Goal: Communication & Community: Answer question/provide support

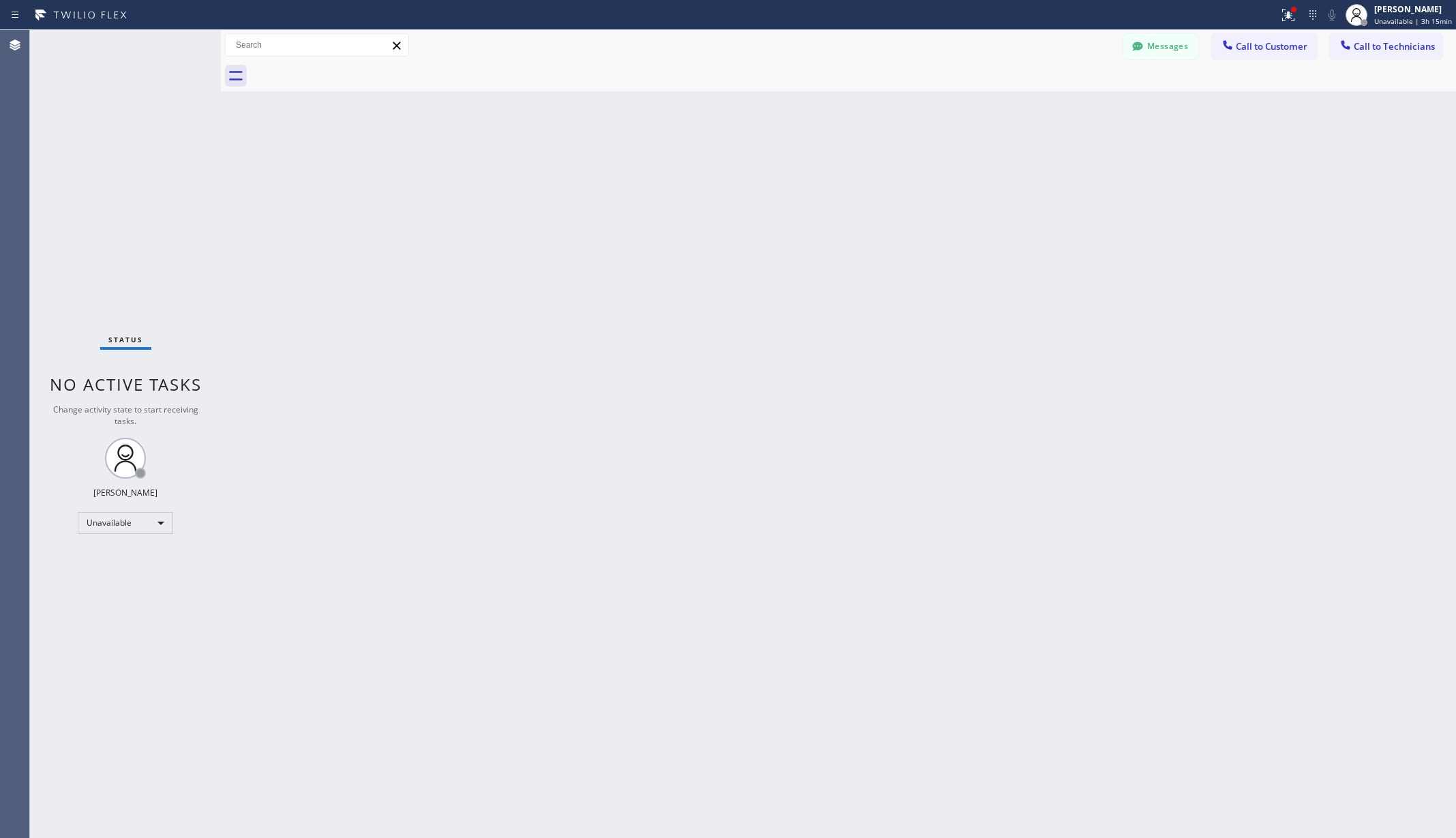
click at [1294, 9] on div at bounding box center [1293, 9] width 5 height 5
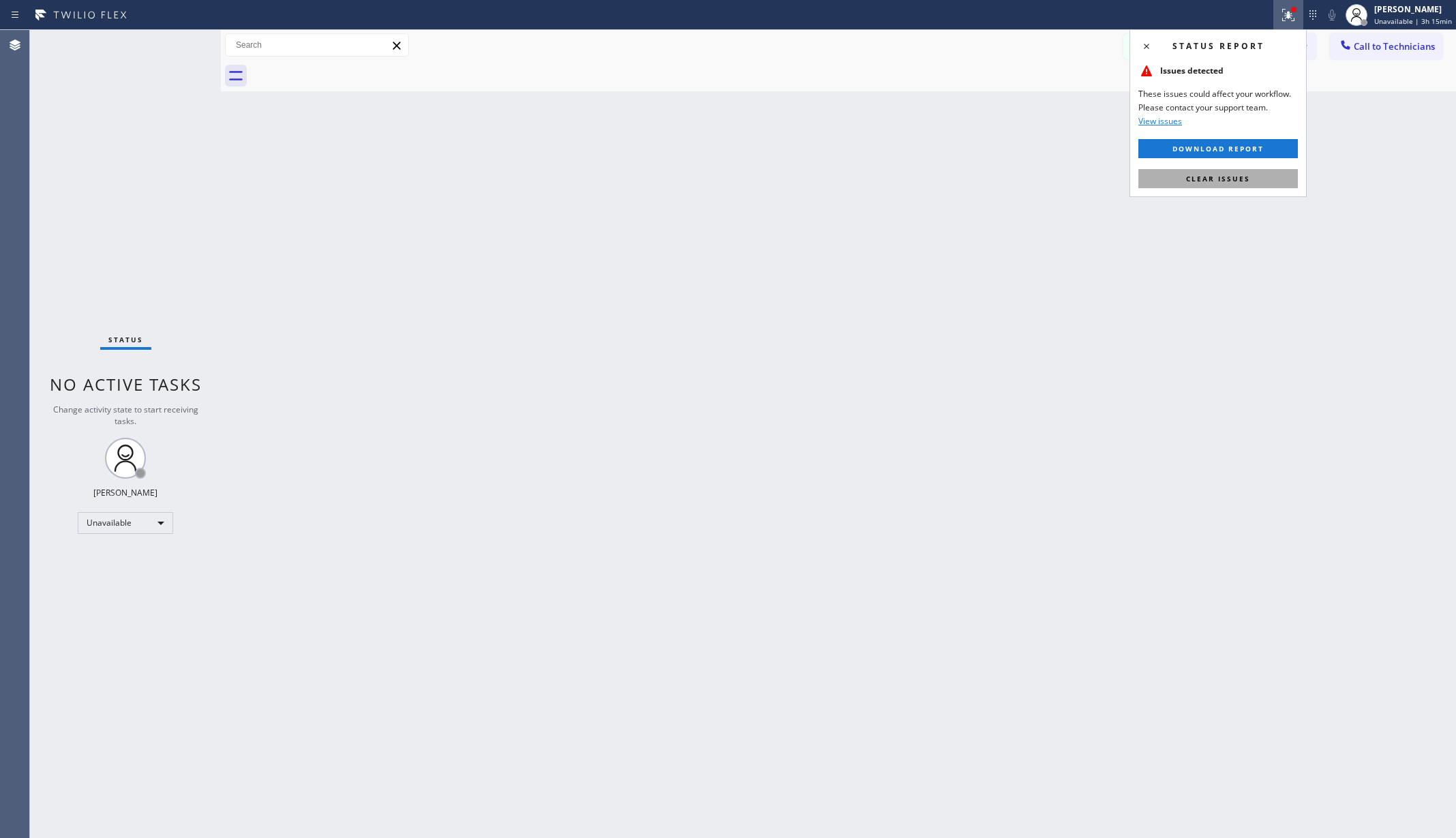
click at [1222, 178] on span "Clear issues" at bounding box center [1218, 178] width 64 height 10
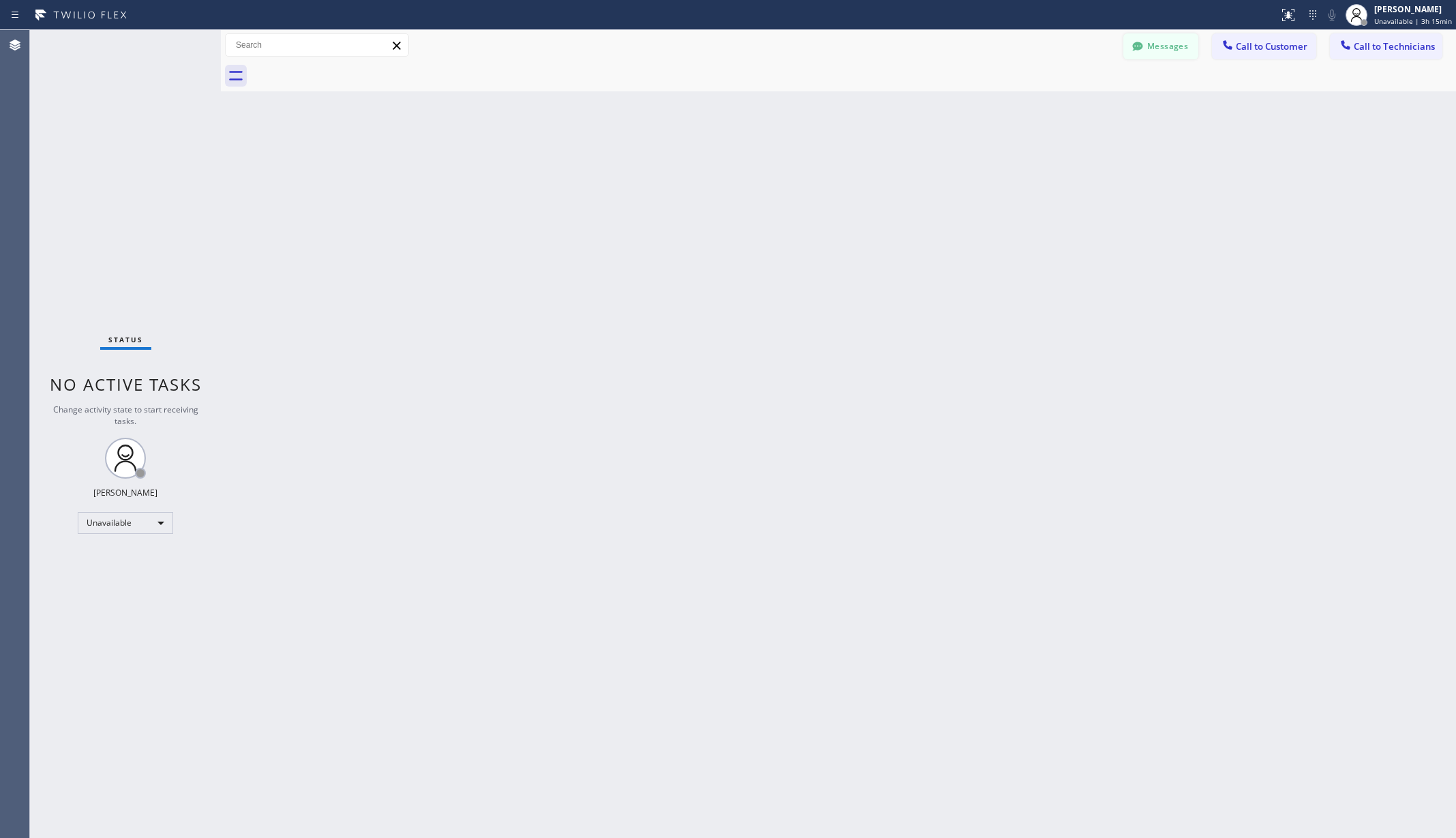
click at [1184, 47] on button "Messages" at bounding box center [1161, 46] width 75 height 26
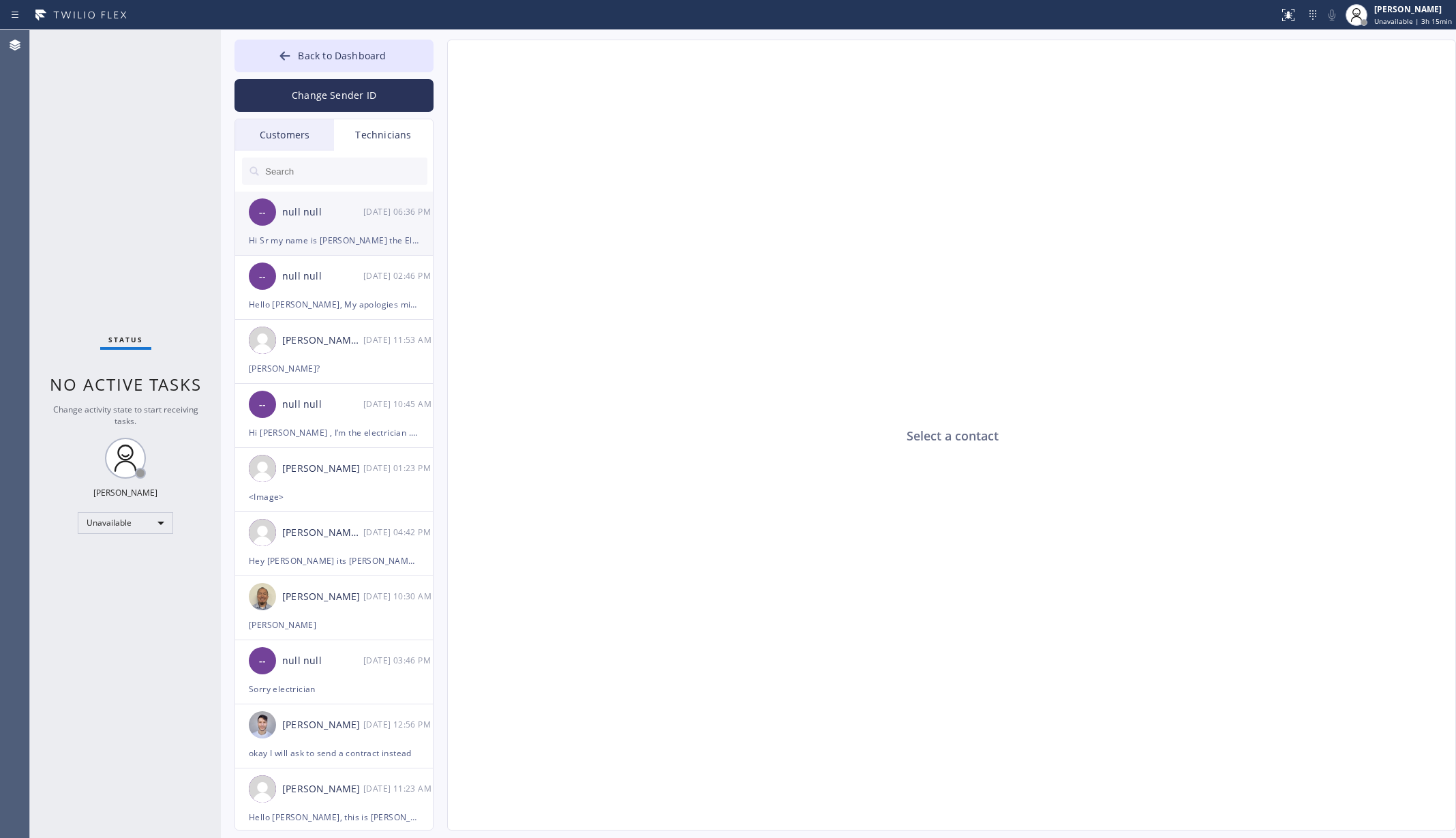
click at [327, 227] on div "-- null null [DATE] 06:36 PM" at bounding box center [334, 212] width 199 height 41
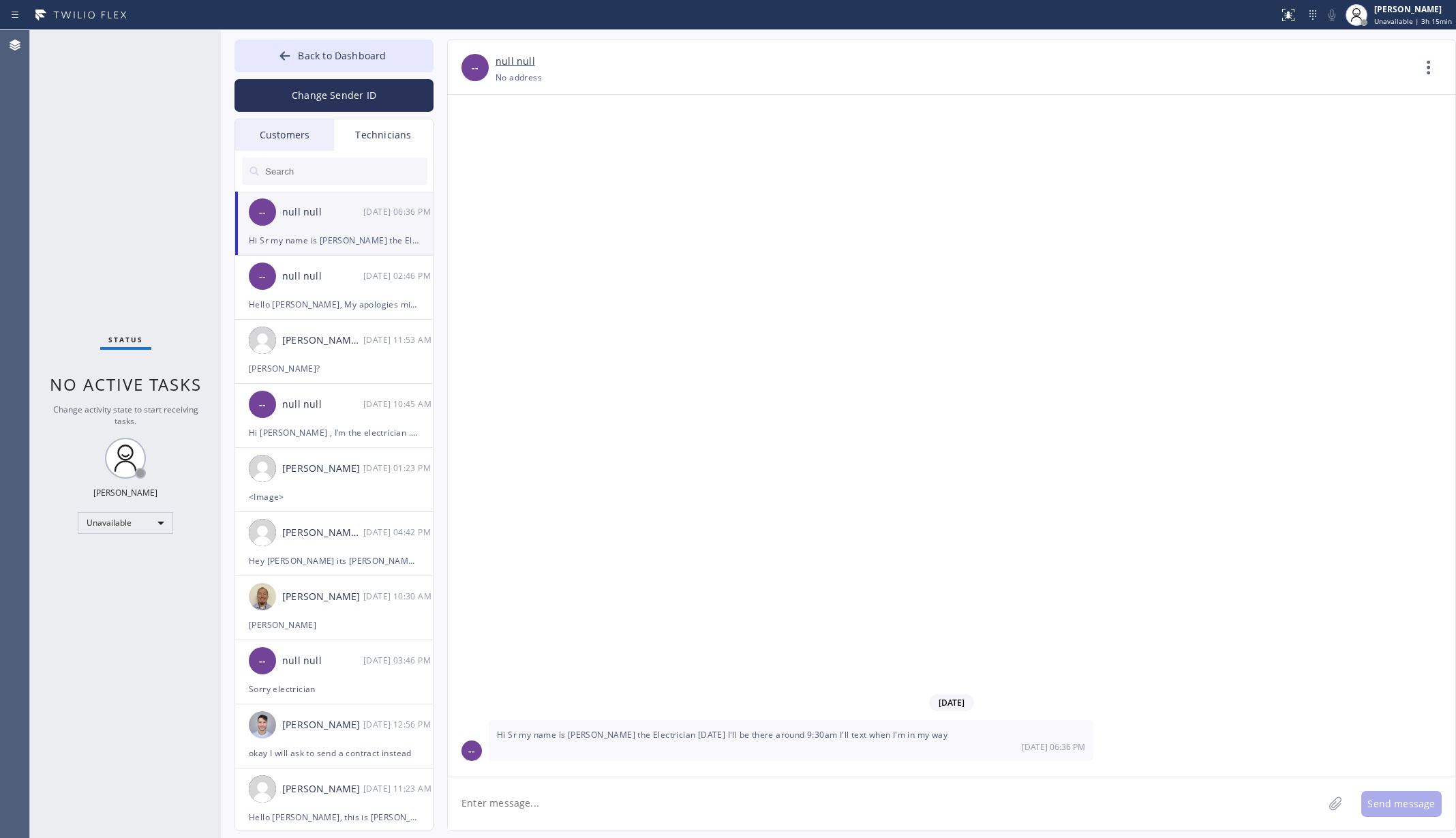
click at [335, 166] on input "text" at bounding box center [345, 171] width 163 height 28
paste input "Final Days! Use code LABOR10 for 10% OFF repairs."
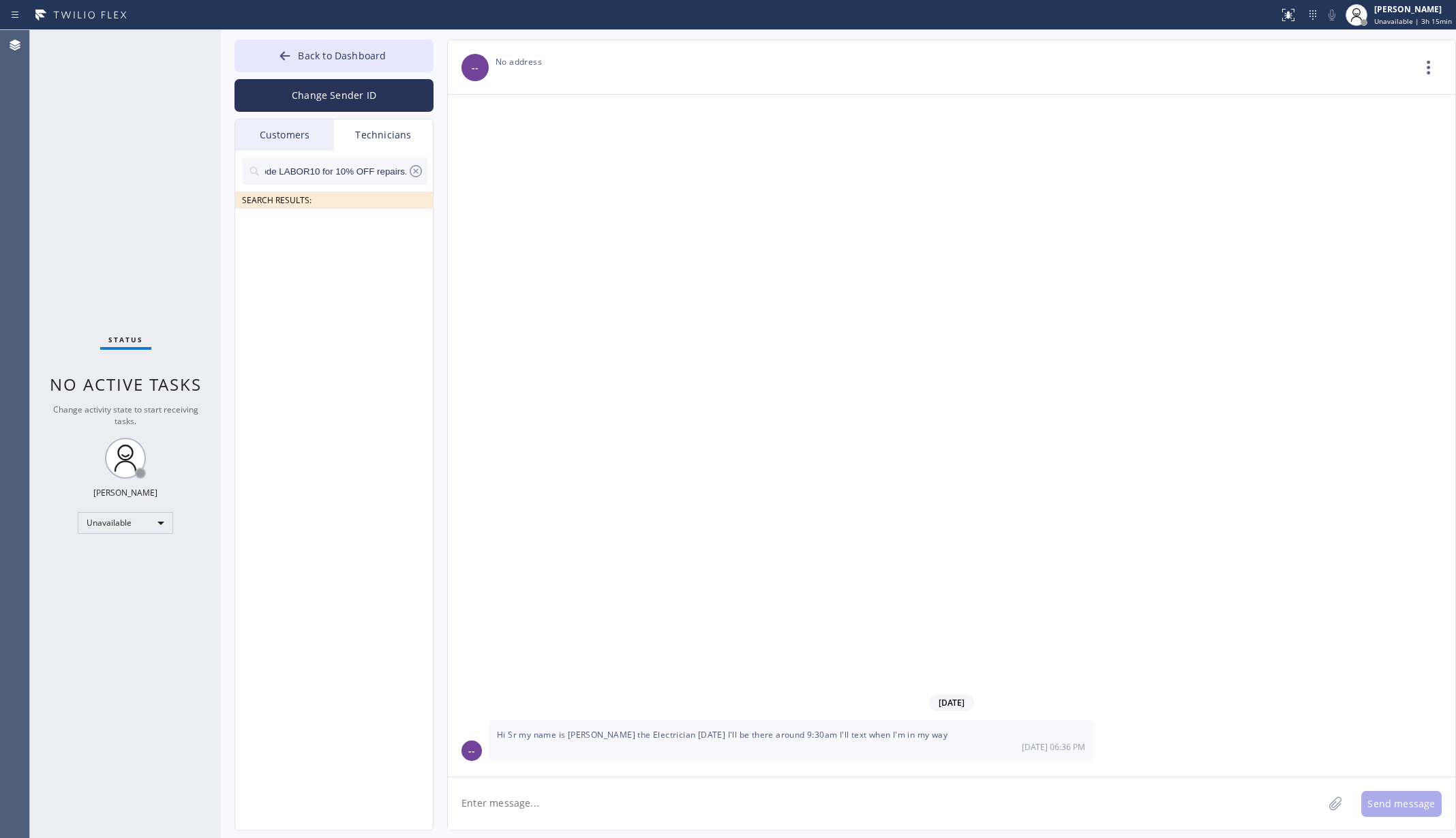
type input "Final Days! Use code LABOR10 for 10% OFF repairs."
click at [300, 135] on div "Customers" at bounding box center [284, 135] width 99 height 31
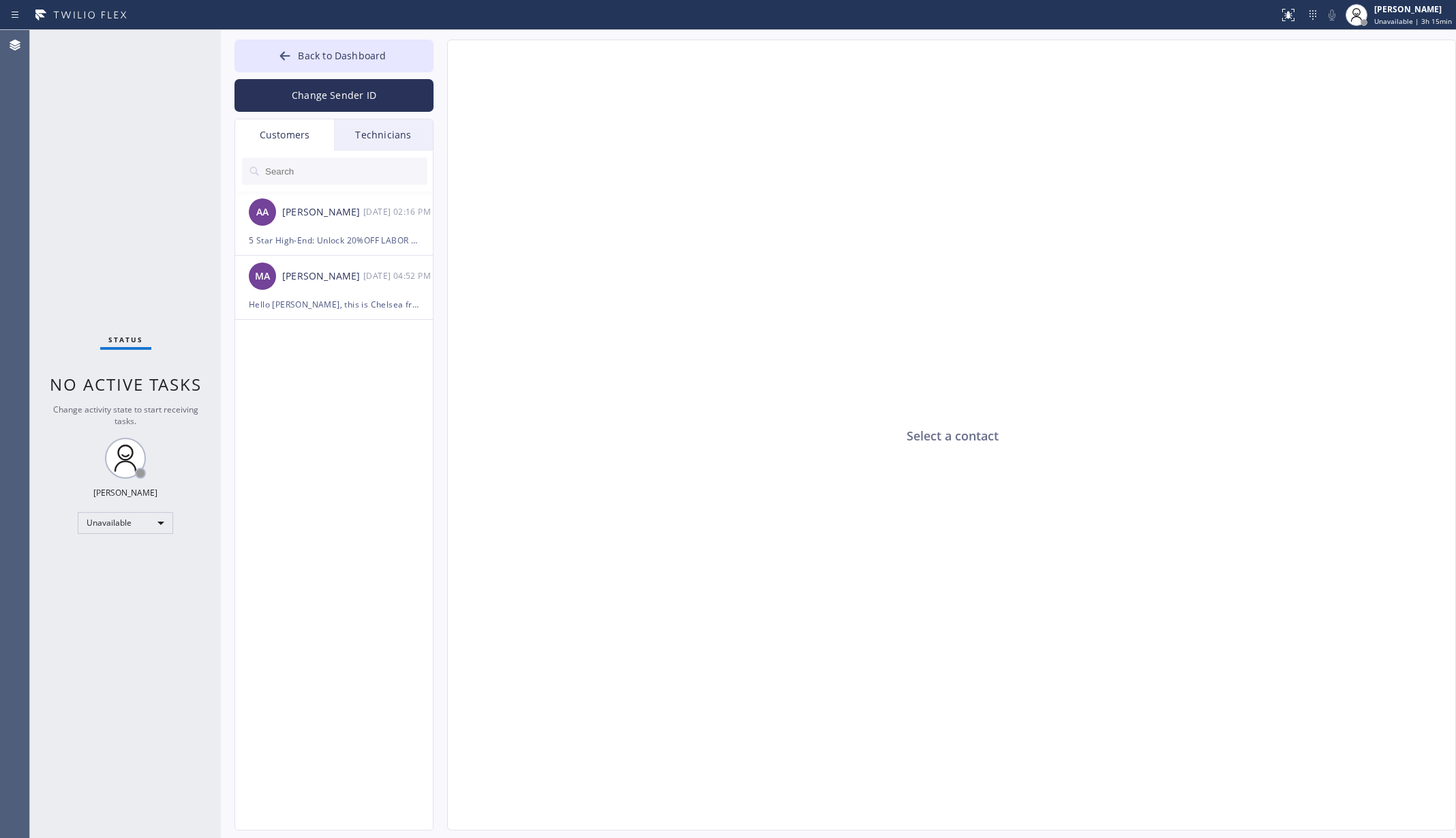
click at [309, 174] on input "text" at bounding box center [345, 171] width 163 height 28
click at [315, 235] on div "5 Star High-End: Unlock 20%OFF LABOR on Thermador, Wolf, Viking & Sub-Zero repa…" at bounding box center [334, 240] width 171 height 16
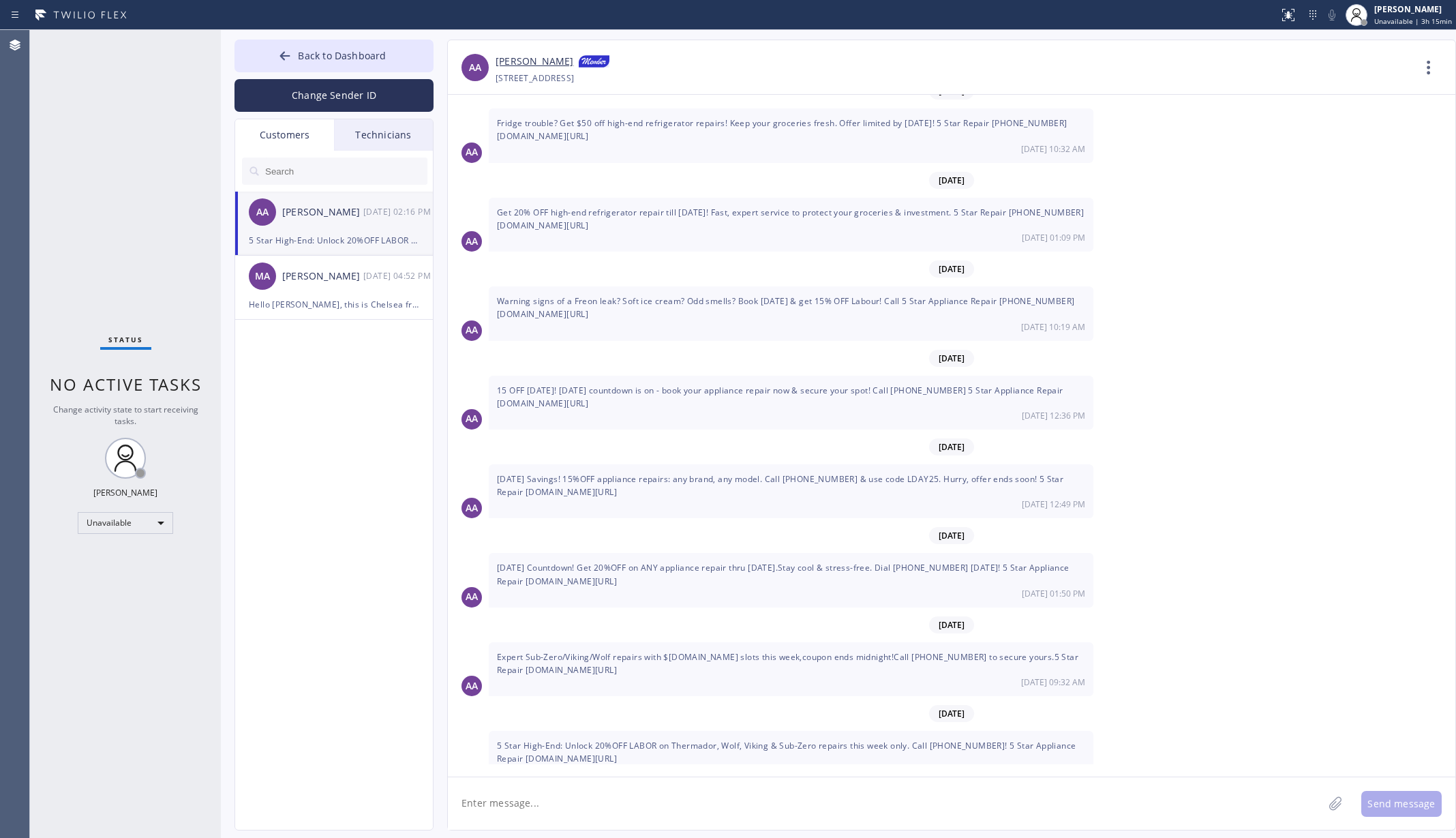
scroll to position [9644, 0]
click at [276, 56] on button "Back to Dashboard" at bounding box center [334, 56] width 199 height 33
